Goal: Information Seeking & Learning: Learn about a topic

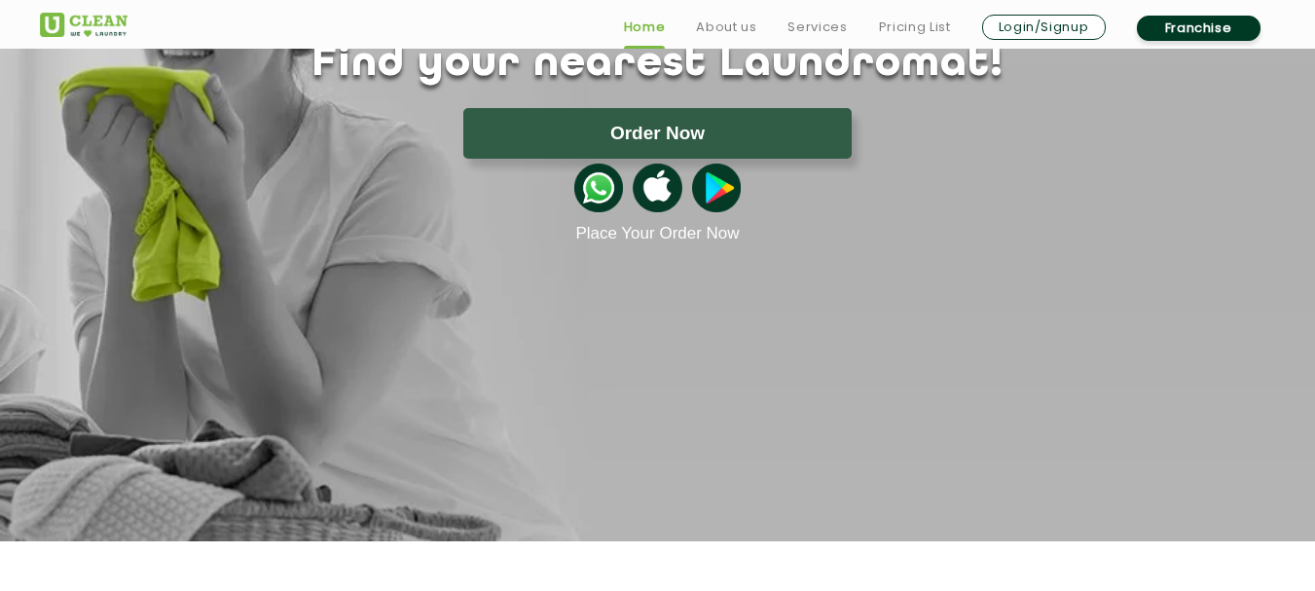
scroll to position [487, 0]
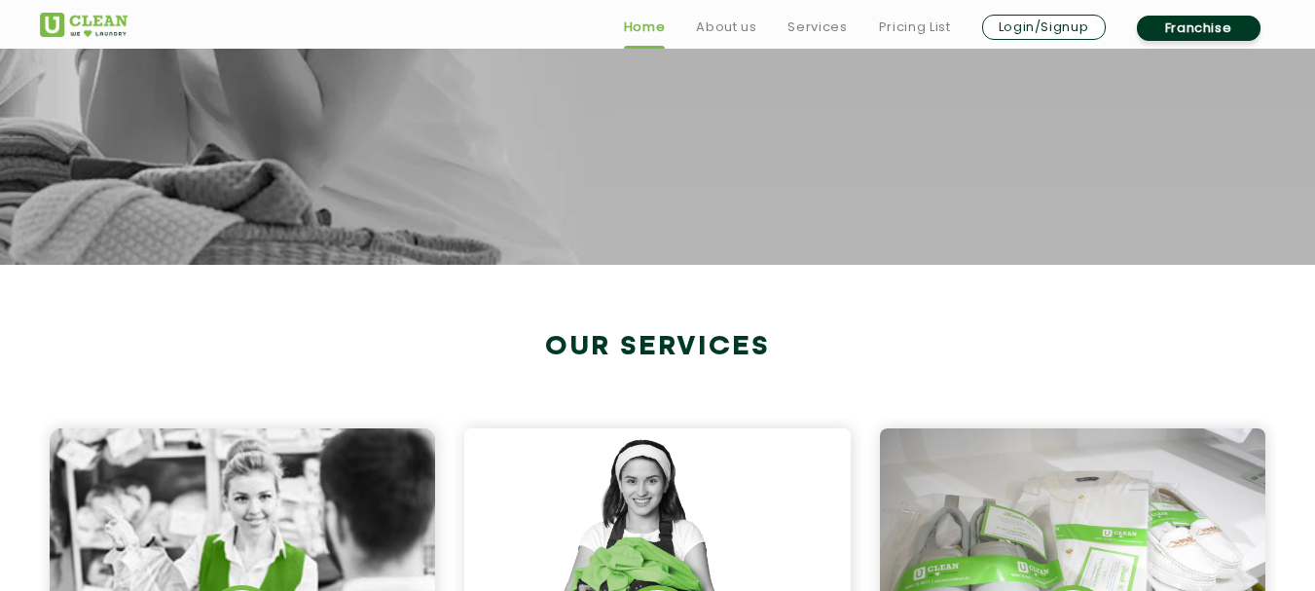
click at [489, 336] on h2 "Our Services" at bounding box center [658, 347] width 1236 height 32
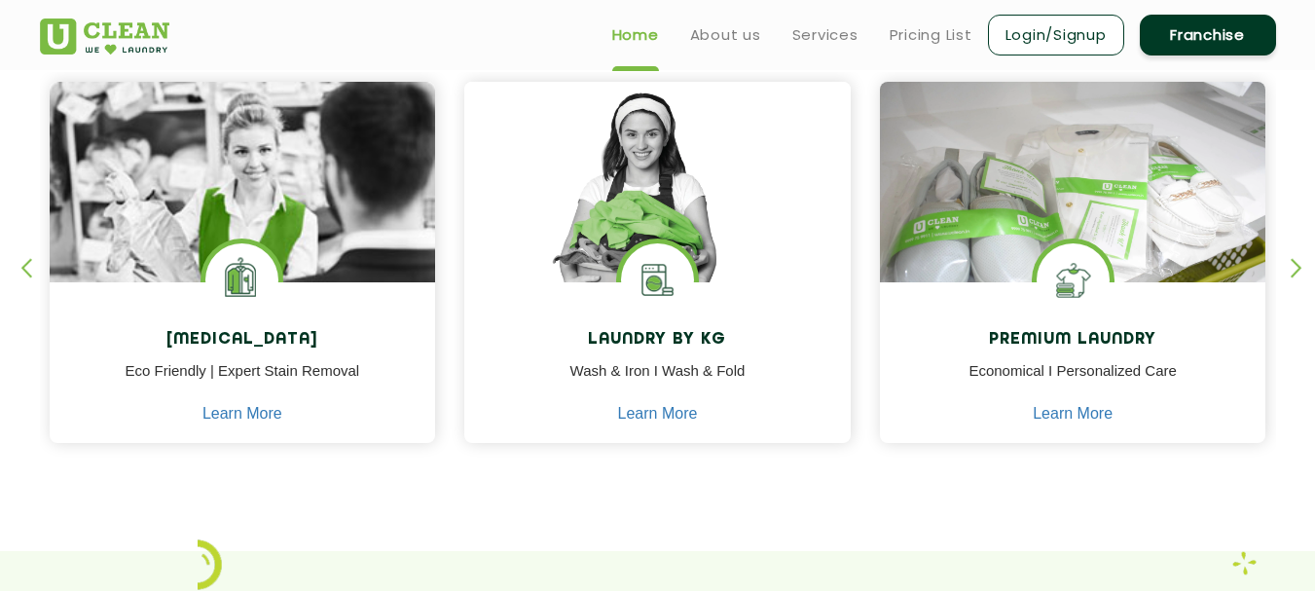
scroll to position [778, 0]
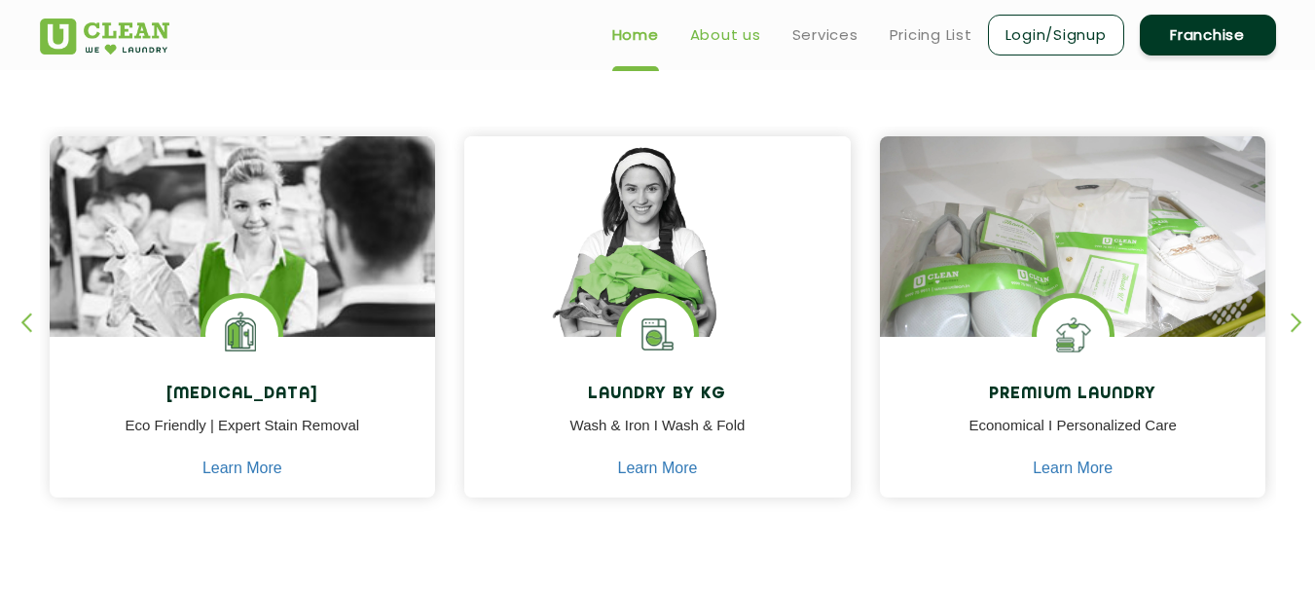
click at [746, 32] on link "About us" at bounding box center [725, 34] width 71 height 23
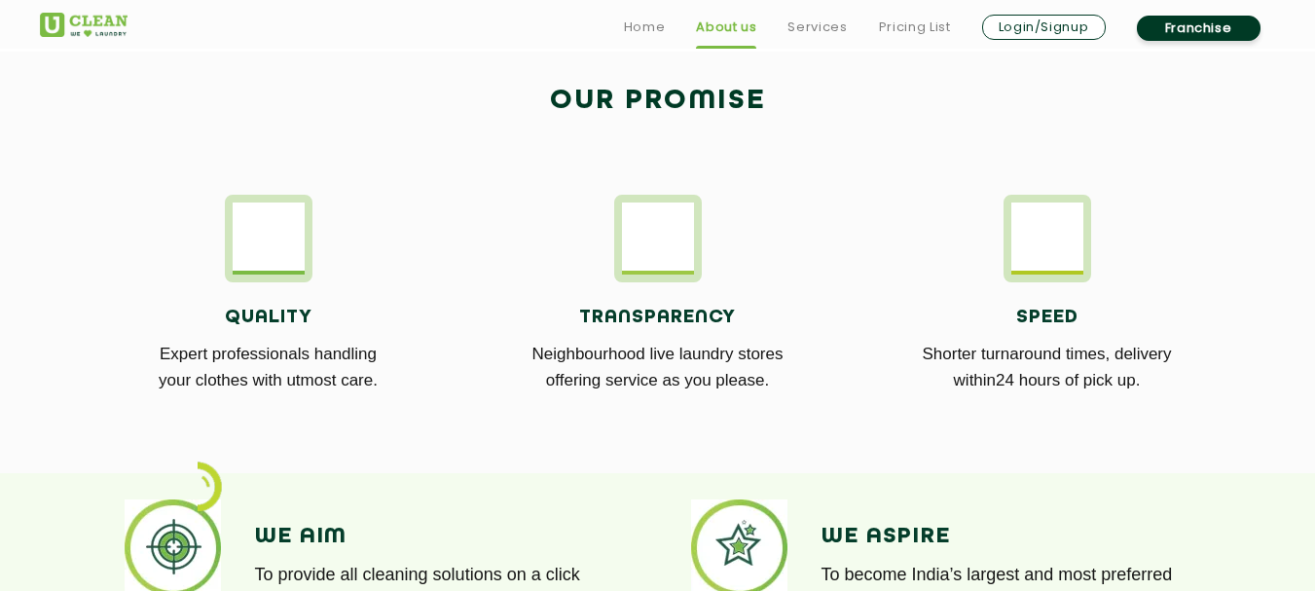
scroll to position [1070, 0]
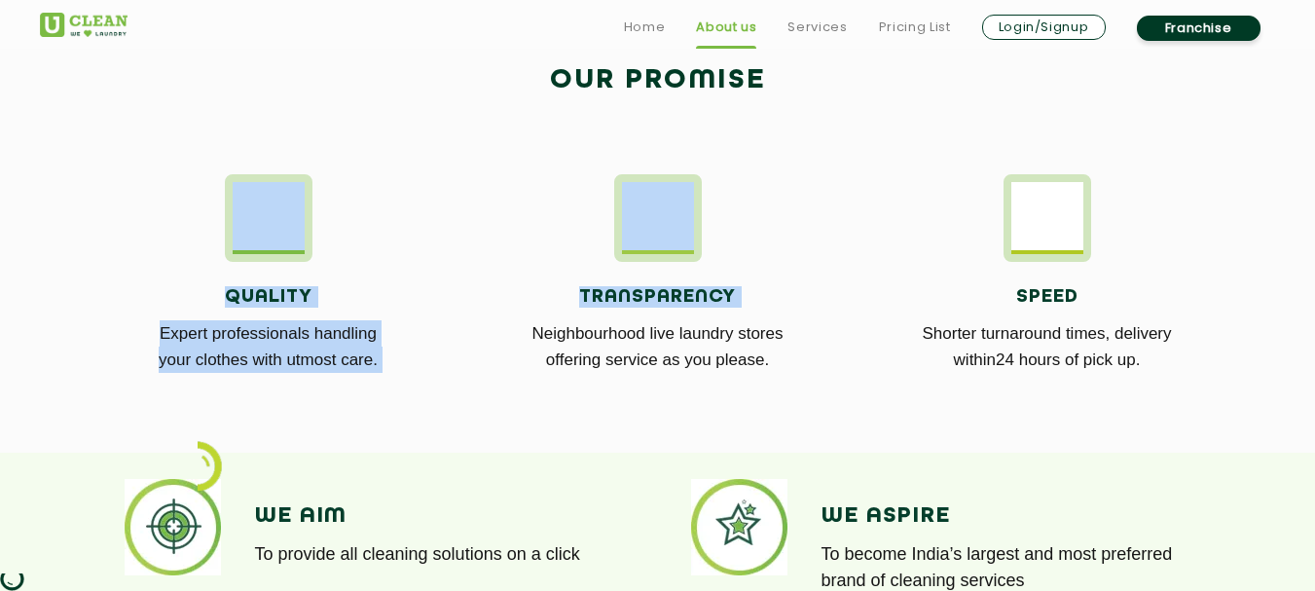
drag, startPoint x: 231, startPoint y: 199, endPoint x: 500, endPoint y: 321, distance: 296.1
click at [500, 321] on div "Quality Expert professionals handling your clothes with utmost care. Transparen…" at bounding box center [657, 285] width 1265 height 281
click at [500, 321] on p "Neighbourhood live laundry stores offering service as you please." at bounding box center [658, 346] width 360 height 53
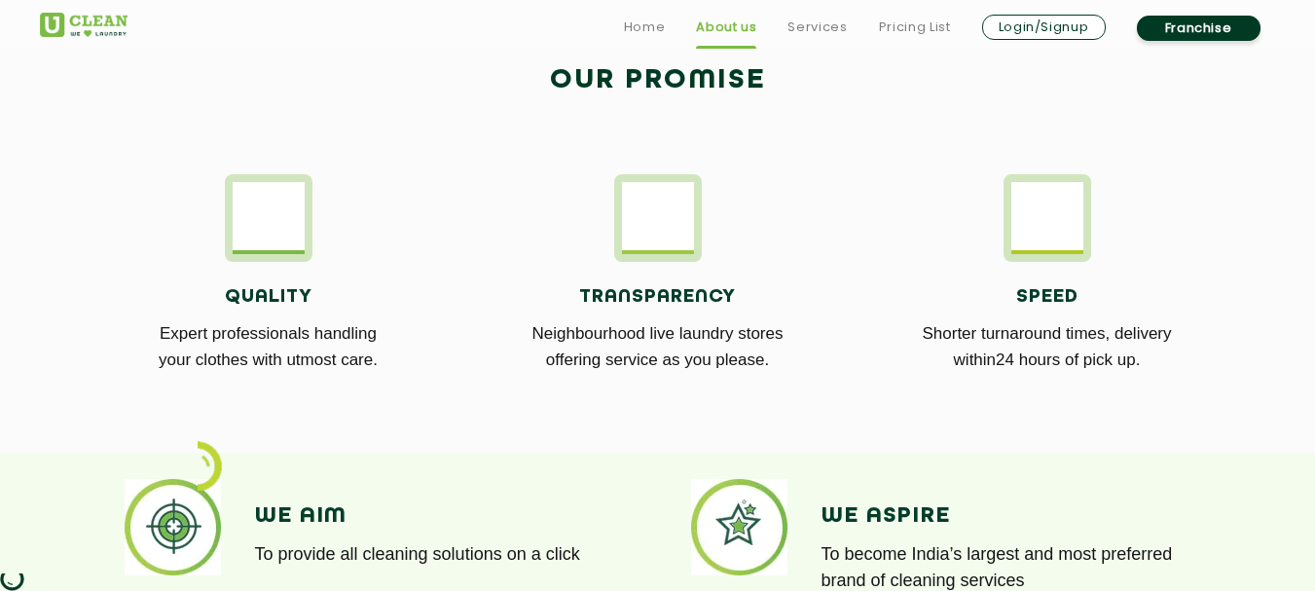
click at [789, 241] on div "Transparency Neighbourhood live laundry stores offering service as you please." at bounding box center [658, 285] width 360 height 223
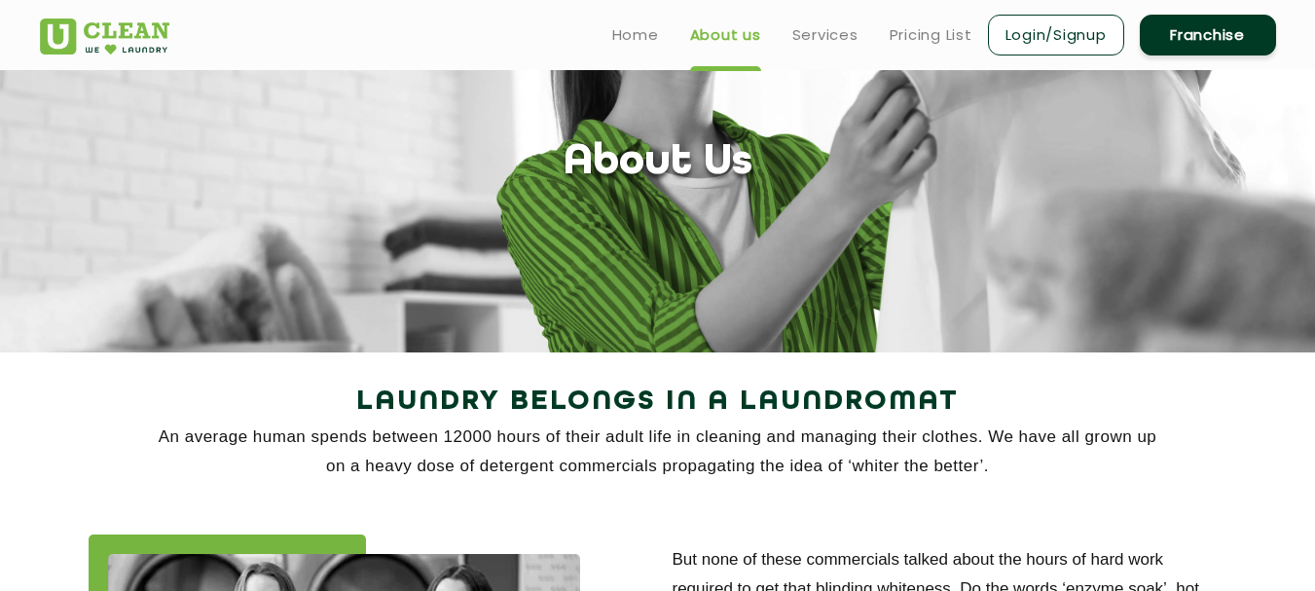
scroll to position [0, 0]
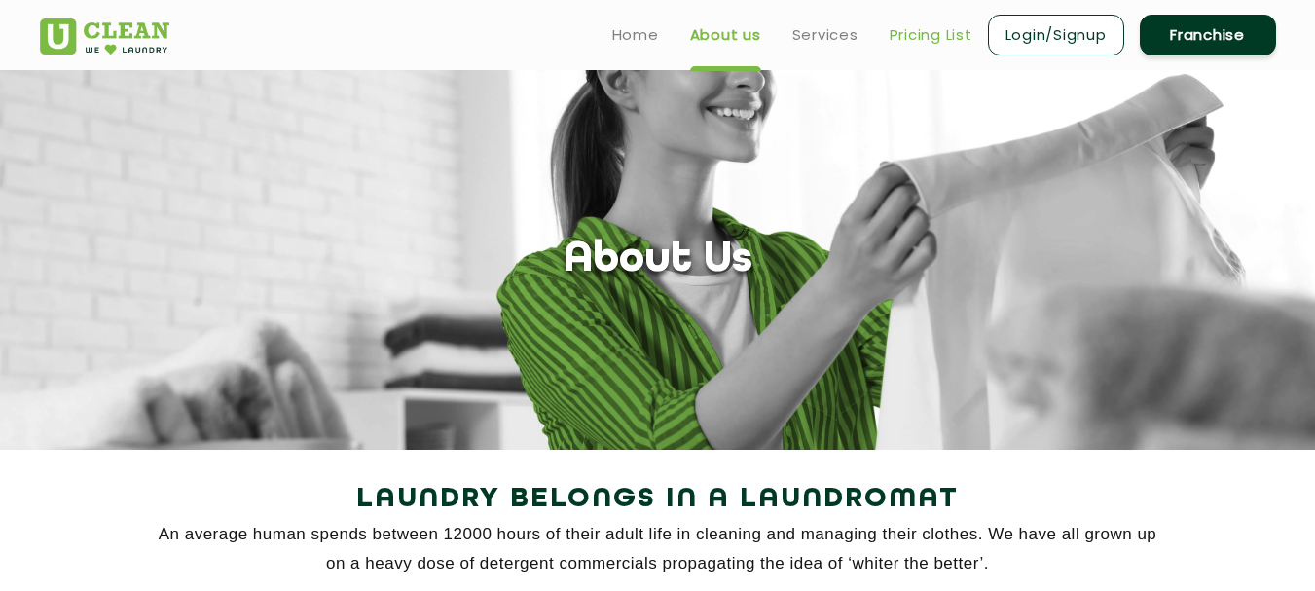
click at [931, 46] on link "Pricing List" at bounding box center [930, 34] width 83 height 23
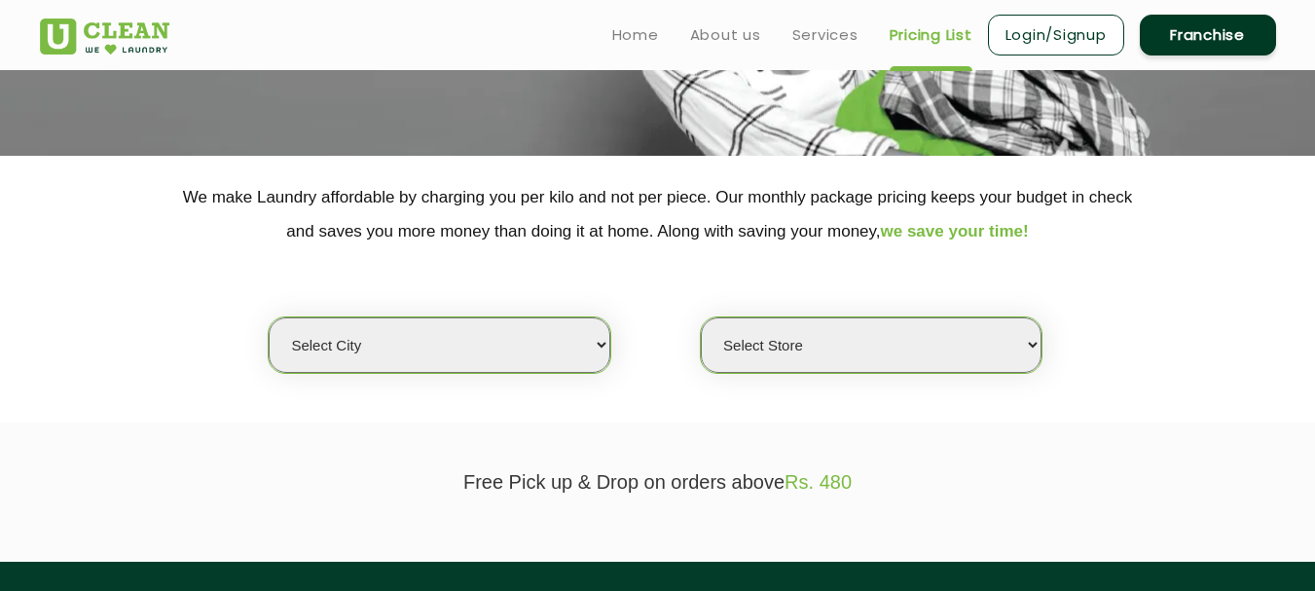
scroll to position [292, 0]
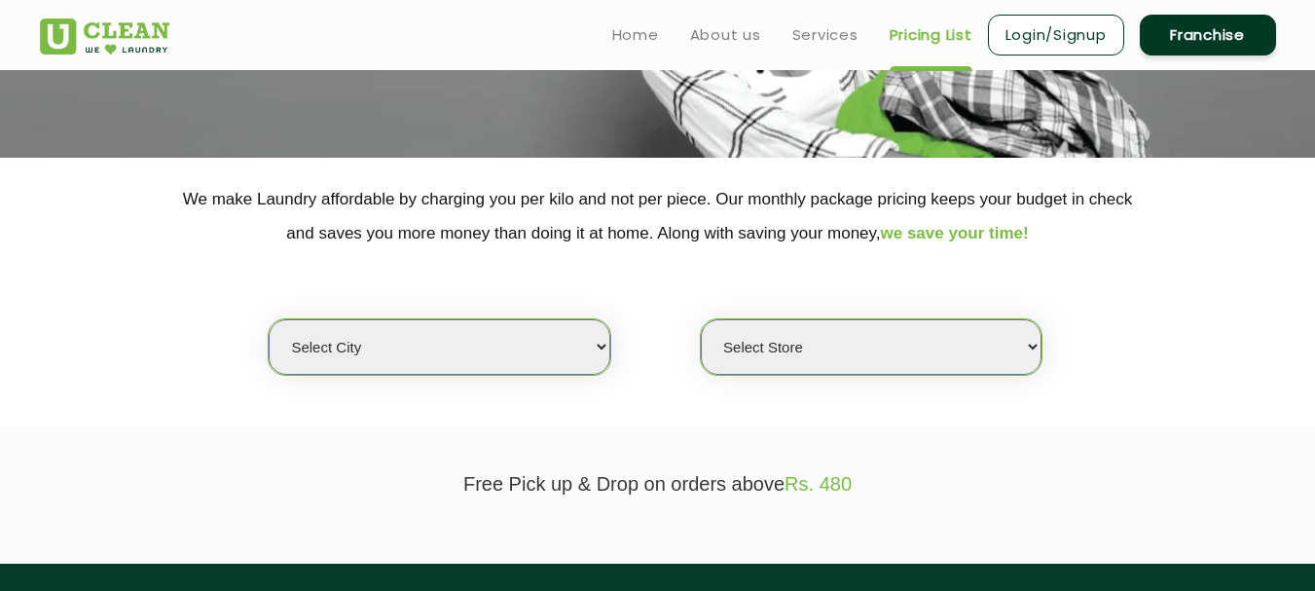
click at [526, 344] on select "Select city [GEOGRAPHIC_DATA] [GEOGRAPHIC_DATA] [GEOGRAPHIC_DATA] [GEOGRAPHIC_D…" at bounding box center [439, 346] width 341 height 55
select select "212"
click at [269, 319] on select "Select city [GEOGRAPHIC_DATA] [GEOGRAPHIC_DATA] [GEOGRAPHIC_DATA] [GEOGRAPHIC_D…" at bounding box center [439, 346] width 341 height 55
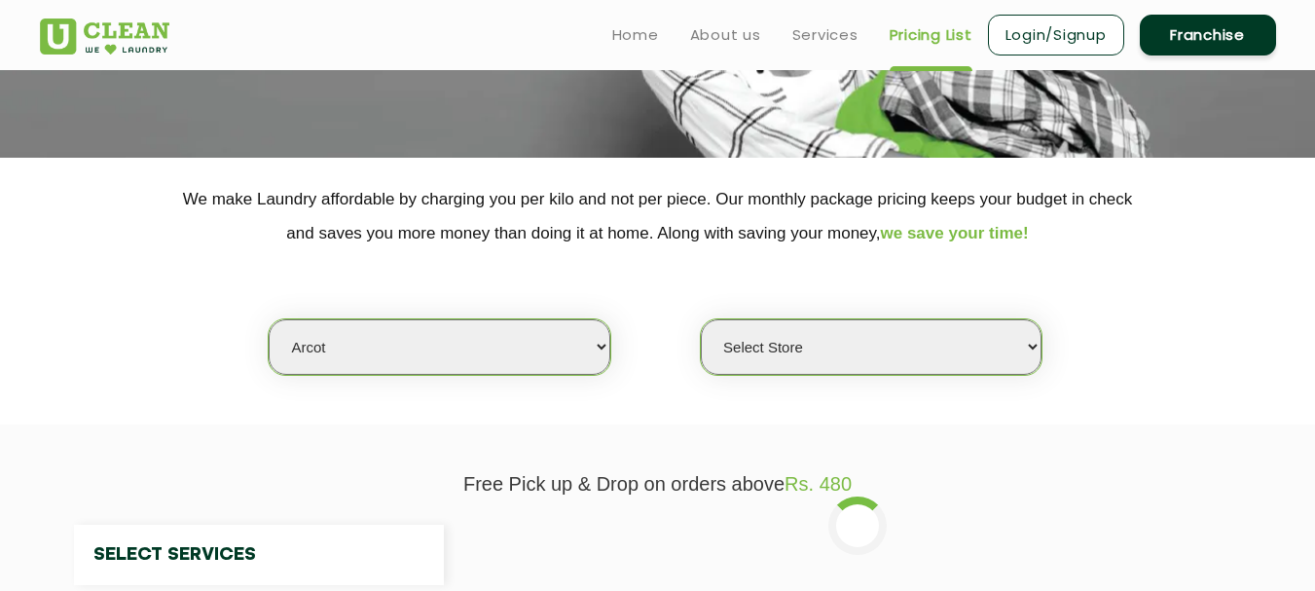
select select "0"
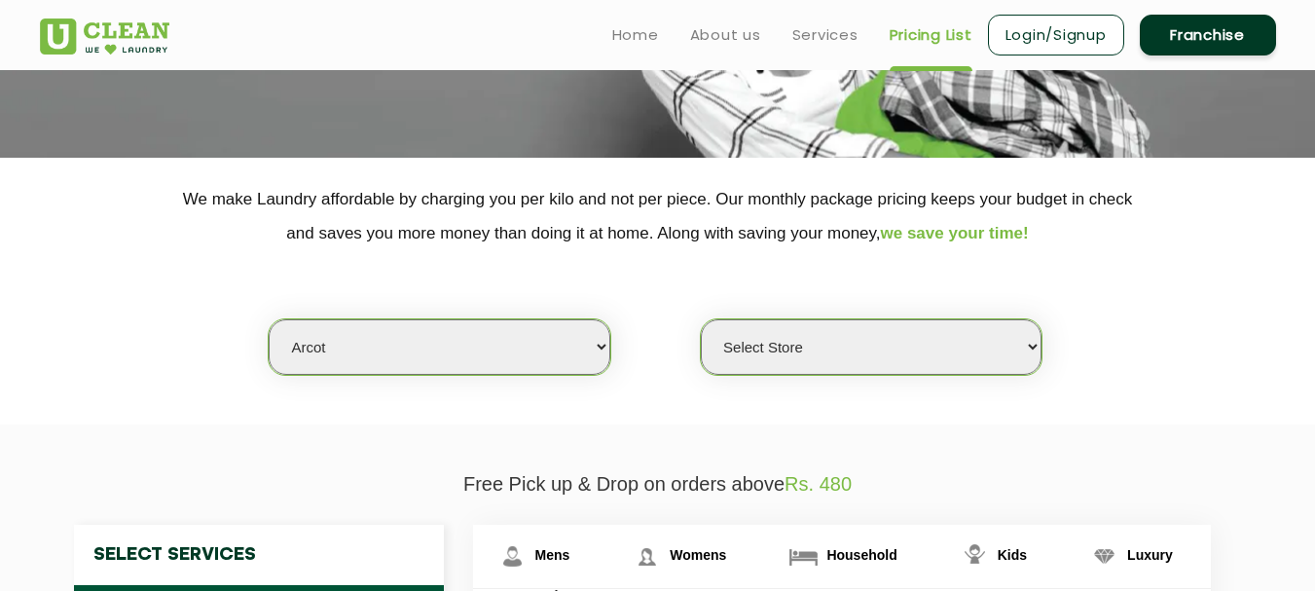
click at [401, 343] on select "Select city [GEOGRAPHIC_DATA] [GEOGRAPHIC_DATA] [GEOGRAPHIC_DATA] [GEOGRAPHIC_D…" at bounding box center [439, 346] width 341 height 55
select select "164"
click at [269, 319] on select "Select city [GEOGRAPHIC_DATA] [GEOGRAPHIC_DATA] [GEOGRAPHIC_DATA] [GEOGRAPHIC_D…" at bounding box center [439, 346] width 341 height 55
click at [737, 335] on select "Select Store UClean Office [GEOGRAPHIC_DATA]" at bounding box center [871, 346] width 341 height 55
select select "495"
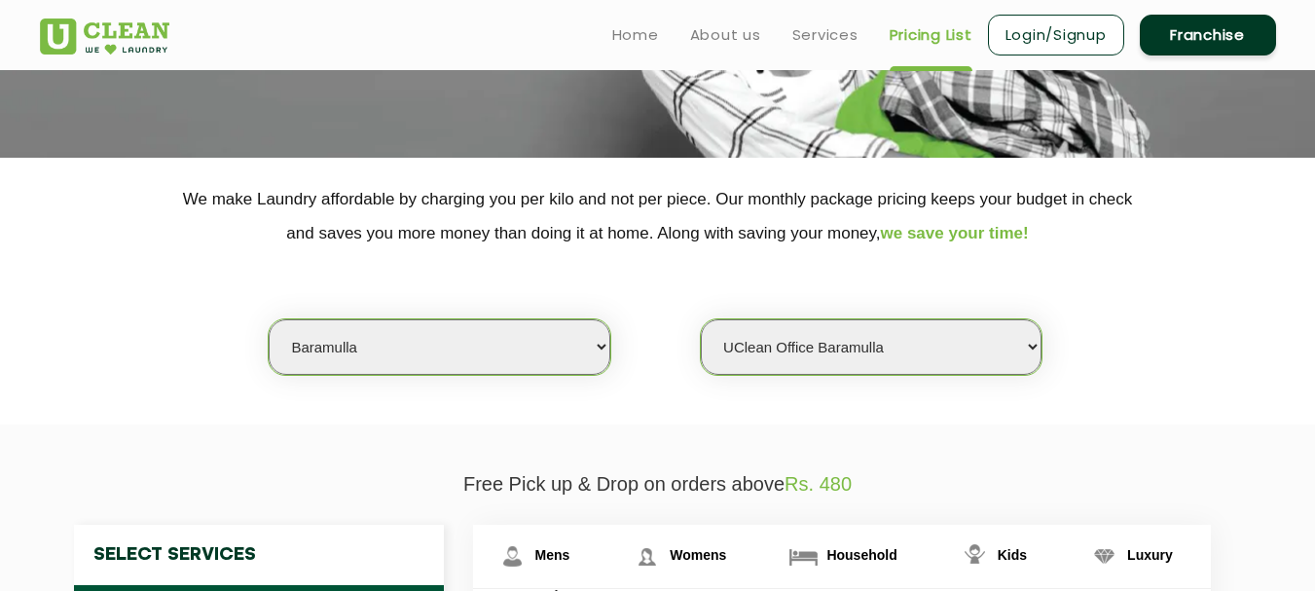
click at [701, 319] on select "Select Store UClean Office [GEOGRAPHIC_DATA]" at bounding box center [871, 346] width 341 height 55
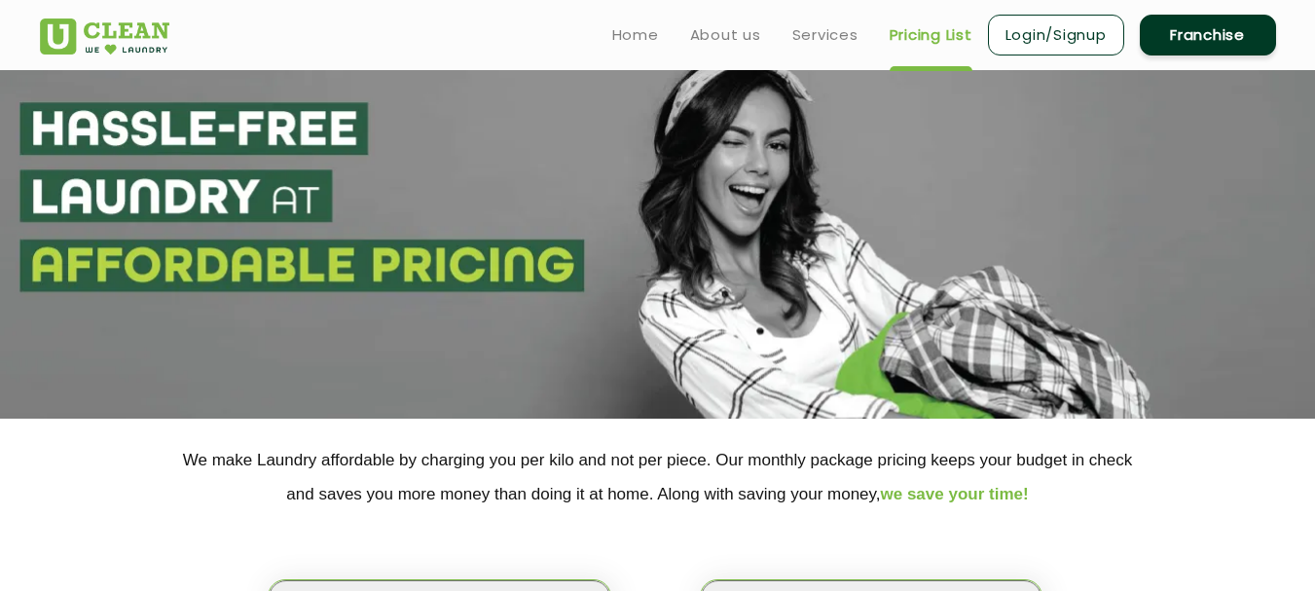
scroll to position [0, 0]
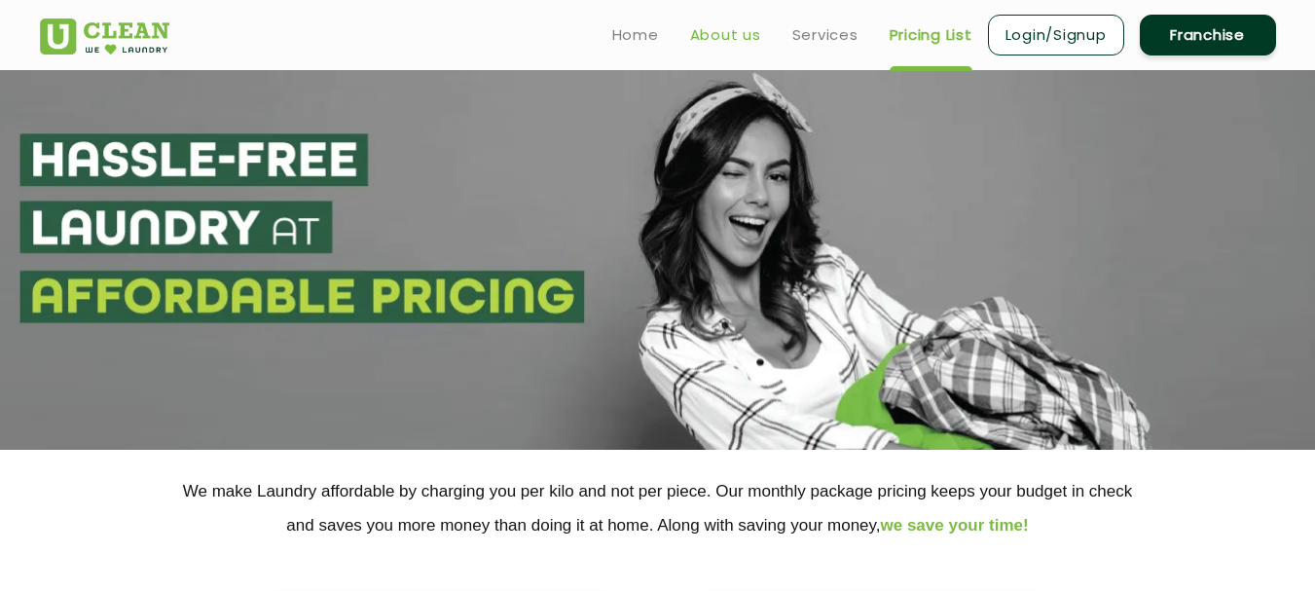
click at [752, 29] on link "About us" at bounding box center [725, 34] width 71 height 23
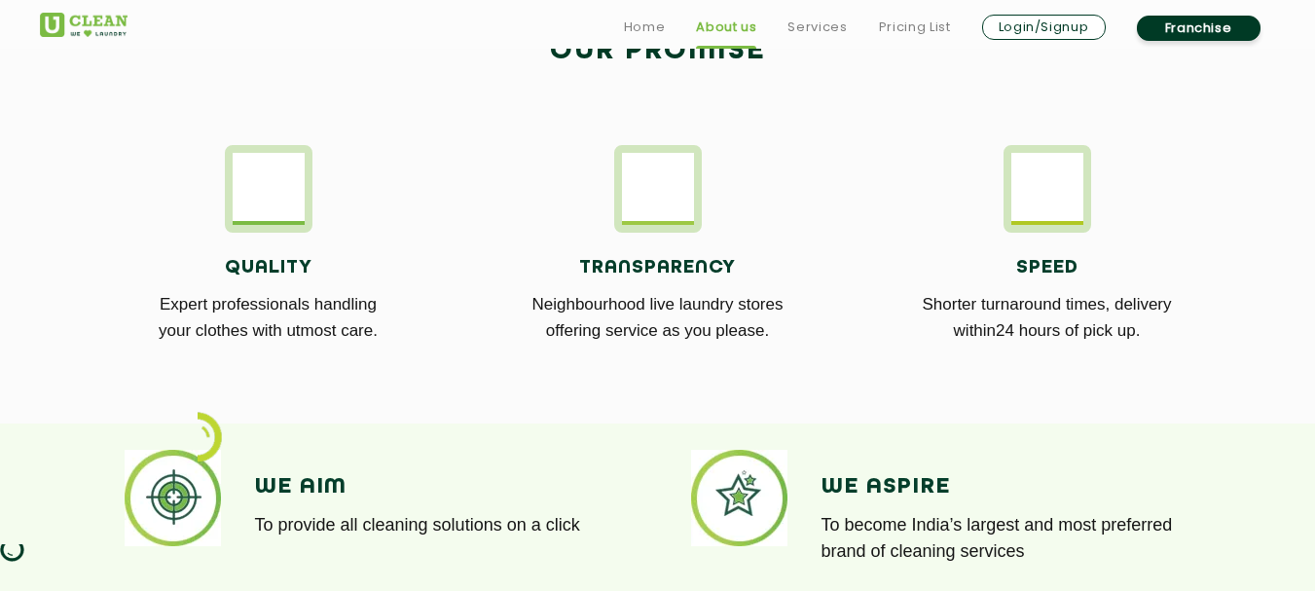
scroll to position [1362, 0]
